Goal: Obtain resource: Download file/media

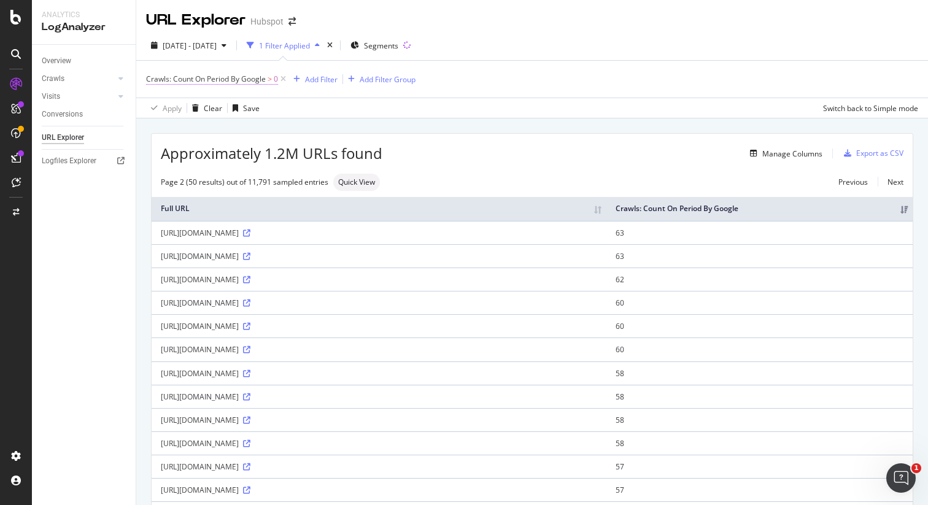
click at [239, 79] on span "Crawls: Count On Period By Google" at bounding box center [206, 79] width 120 height 10
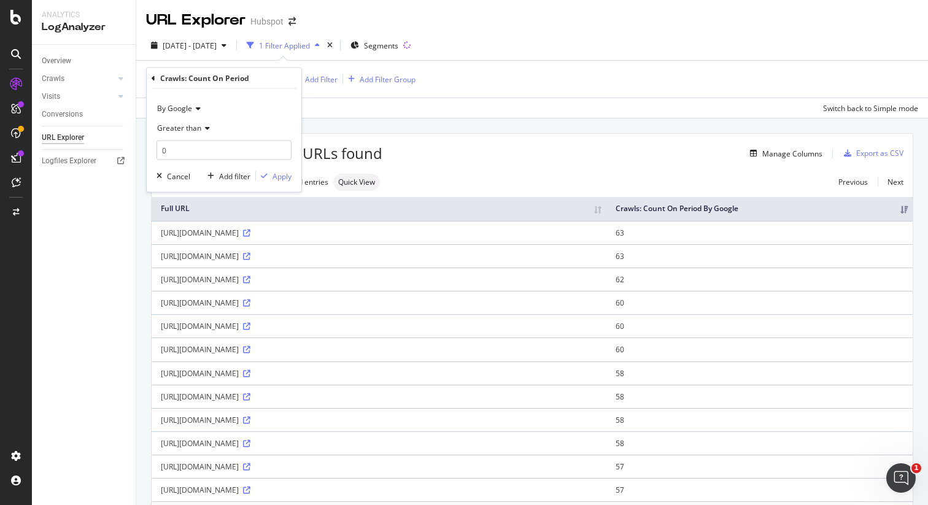
click at [200, 109] on div "By Google" at bounding box center [224, 109] width 135 height 20
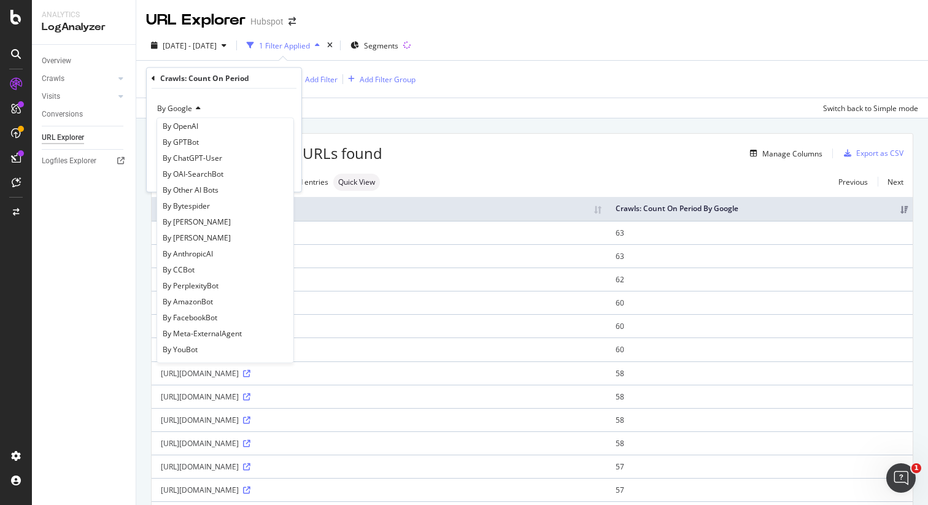
scroll to position [158, 0]
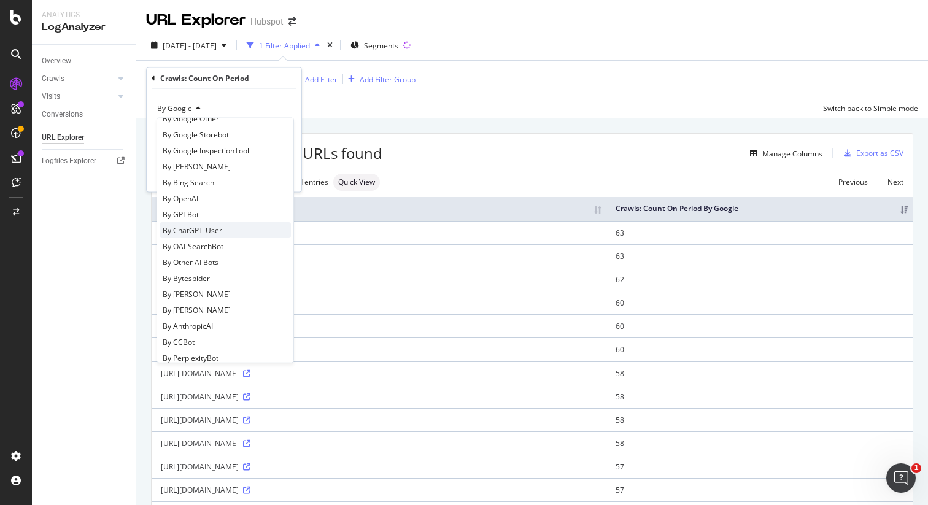
click at [212, 230] on span "By ChatGPT-User" at bounding box center [193, 230] width 60 height 10
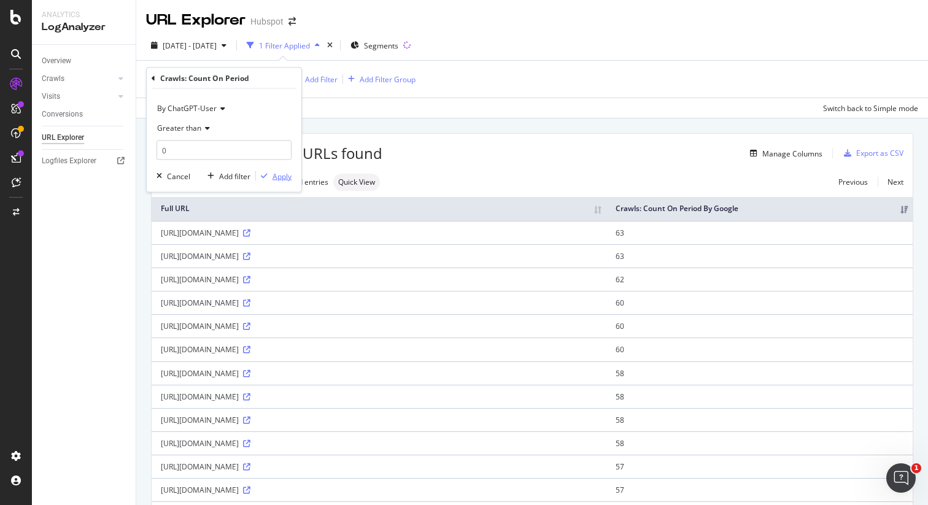
click at [288, 178] on div "Apply" at bounding box center [282, 176] width 19 height 10
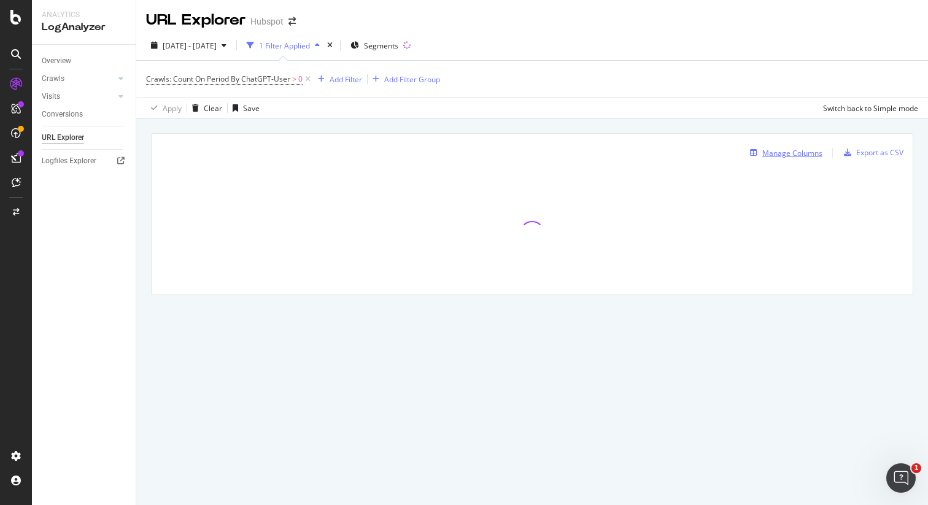
click at [806, 155] on div "Manage Columns" at bounding box center [793, 153] width 60 height 10
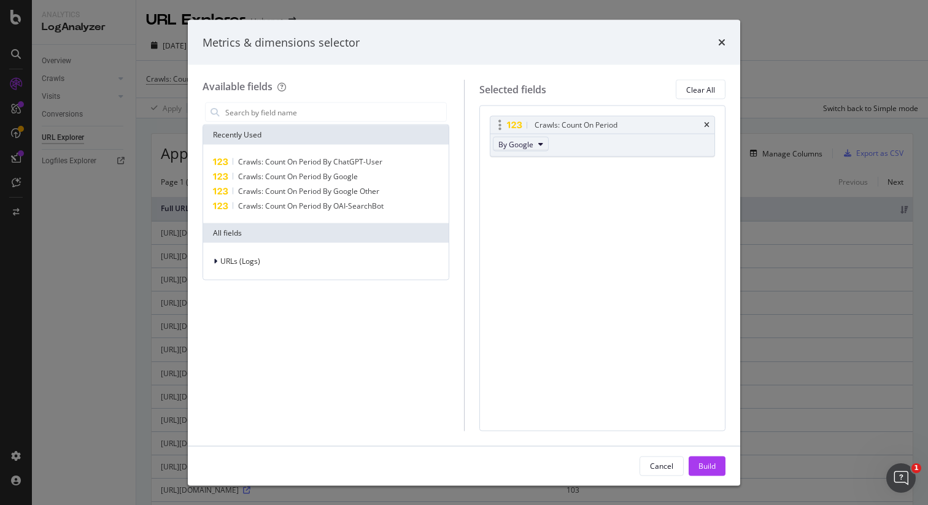
click at [525, 144] on span "By Google" at bounding box center [516, 144] width 35 height 10
click at [544, 204] on span "By ChatGPT-User" at bounding box center [551, 201] width 97 height 11
click at [700, 473] on div "Build" at bounding box center [707, 466] width 17 height 18
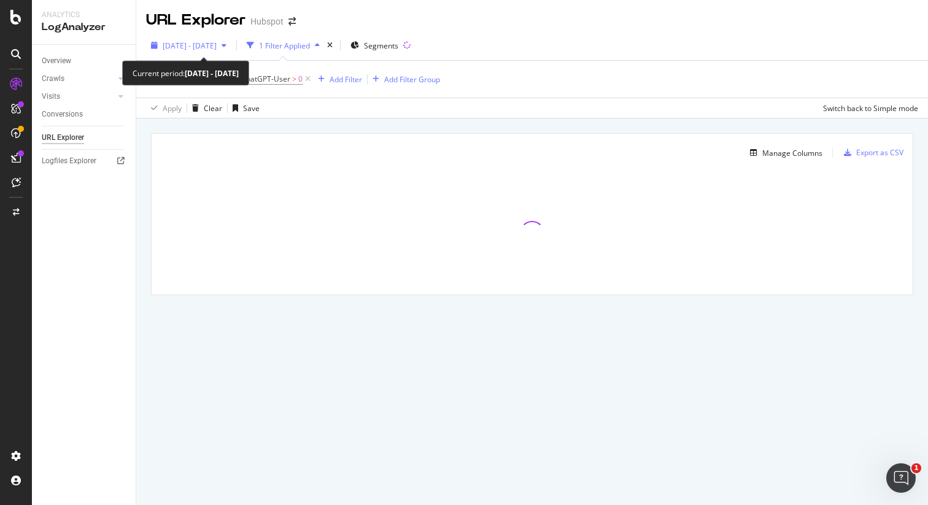
click at [201, 45] on span "[DATE] - [DATE]" at bounding box center [190, 46] width 54 height 10
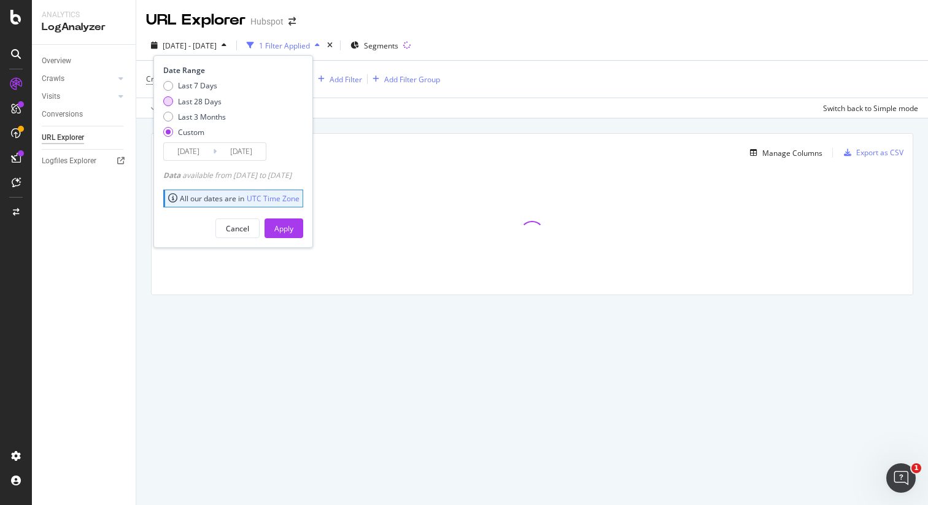
click at [191, 102] on div "Last 28 Days" at bounding box center [200, 101] width 44 height 10
type input "[DATE]"
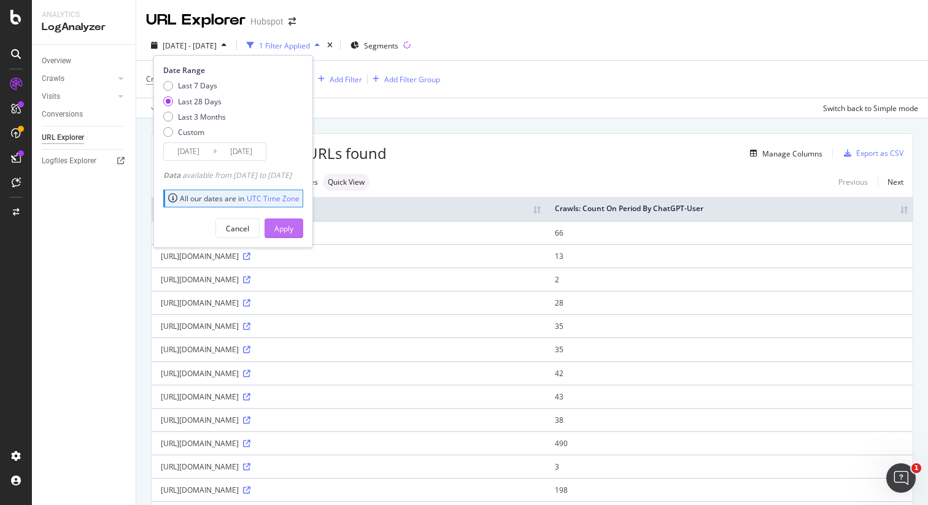
click at [293, 231] on div "Apply" at bounding box center [283, 228] width 19 height 10
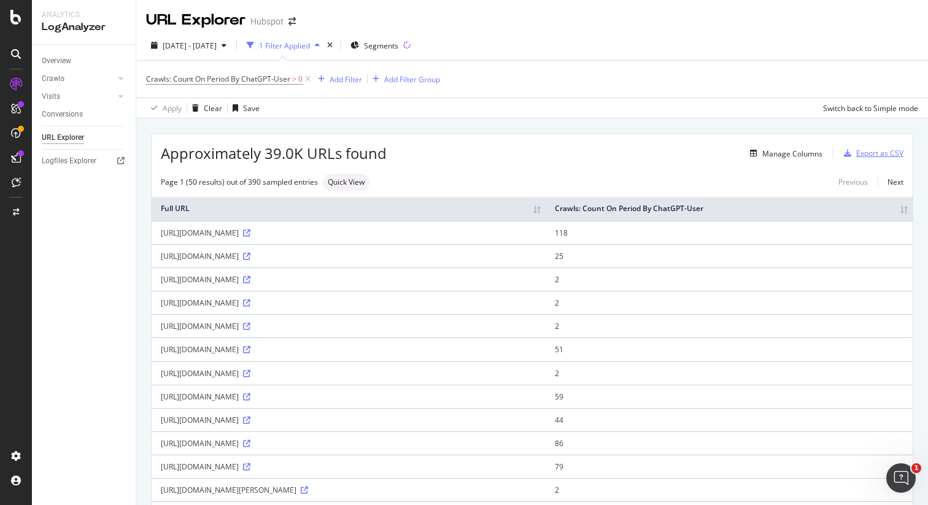
click at [862, 153] on div "Export as CSV" at bounding box center [880, 153] width 47 height 10
click at [871, 153] on div "Export as CSV" at bounding box center [880, 153] width 47 height 10
